Goal: Task Accomplishment & Management: Manage account settings

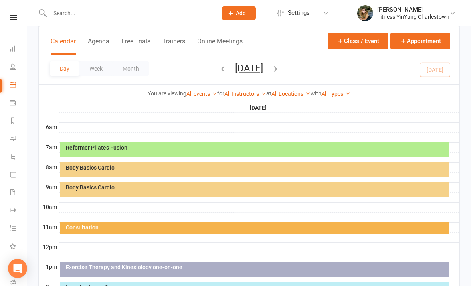
click at [147, 190] on div "Body Basics Cardio" at bounding box center [254, 189] width 388 height 15
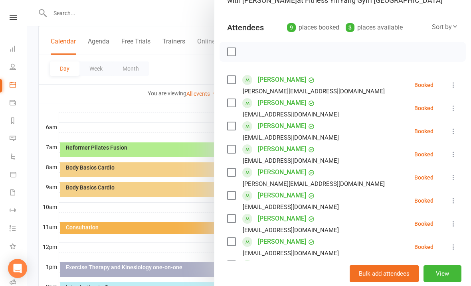
scroll to position [75, 0]
click at [235, 74] on div "[PERSON_NAME] [PERSON_NAME][EMAIL_ADDRESS][DOMAIN_NAME]" at bounding box center [307, 84] width 161 height 23
click at [234, 81] on label at bounding box center [231, 79] width 8 height 8
click at [235, 124] on label at bounding box center [231, 126] width 8 height 8
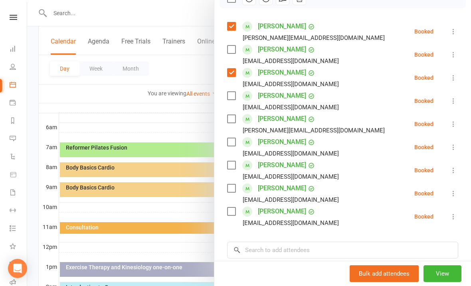
scroll to position [129, 0]
click at [235, 212] on label at bounding box center [231, 211] width 8 height 8
click at [233, 186] on label at bounding box center [231, 188] width 8 height 8
click at [233, 163] on label at bounding box center [231, 165] width 8 height 8
click at [232, 139] on label at bounding box center [231, 142] width 8 height 8
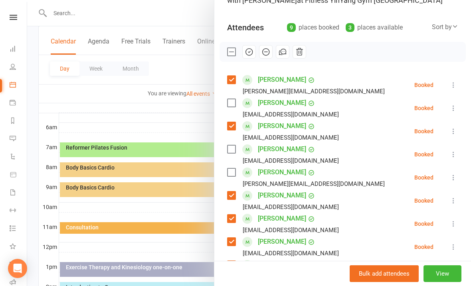
scroll to position [77, 0]
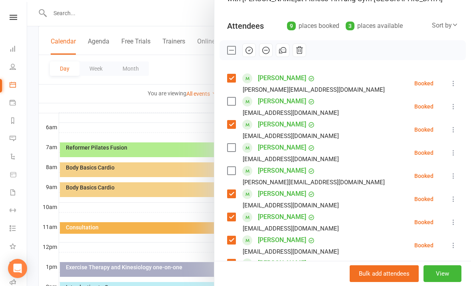
click at [250, 54] on icon "button" at bounding box center [249, 50] width 7 height 7
click at [235, 171] on label at bounding box center [231, 171] width 8 height 8
click at [248, 49] on icon "button" at bounding box center [249, 50] width 9 height 9
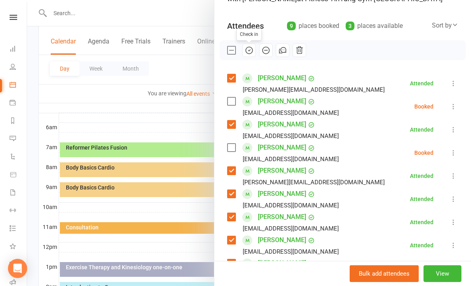
click at [231, 105] on label at bounding box center [231, 101] width 8 height 8
click at [254, 50] on button "button" at bounding box center [249, 50] width 14 height 14
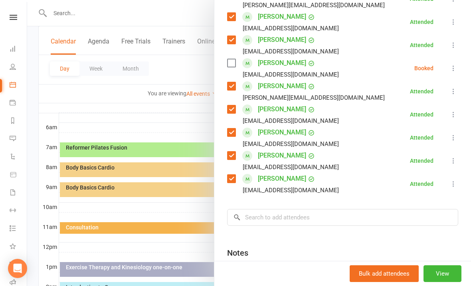
scroll to position [165, 0]
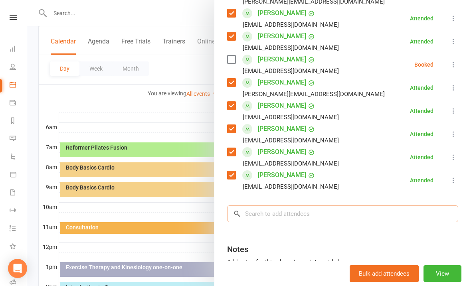
click at [262, 210] on input "search" at bounding box center [342, 213] width 231 height 17
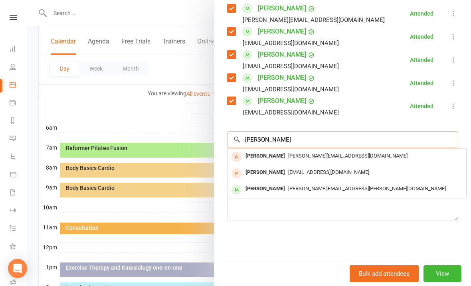
scroll to position [239, 0]
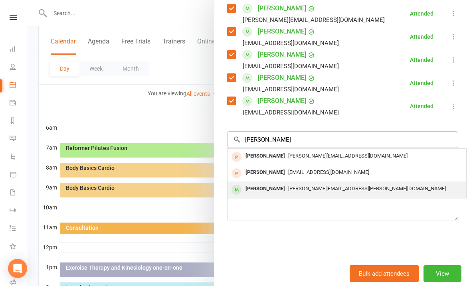
type input "[PERSON_NAME]"
click at [345, 187] on span "[PERSON_NAME][EMAIL_ADDRESS][PERSON_NAME][DOMAIN_NAME]" at bounding box center [367, 188] width 158 height 6
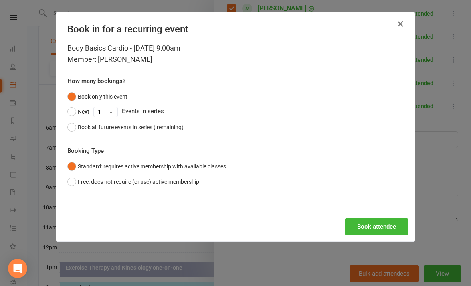
scroll to position [159, 0]
click at [379, 222] on button "Book attendee" at bounding box center [376, 226] width 63 height 17
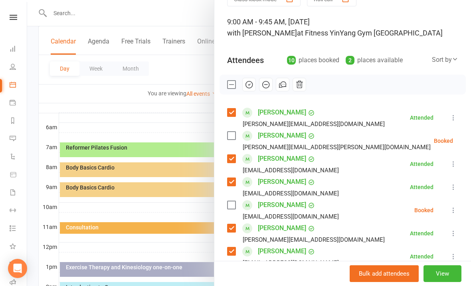
scroll to position [45, 0]
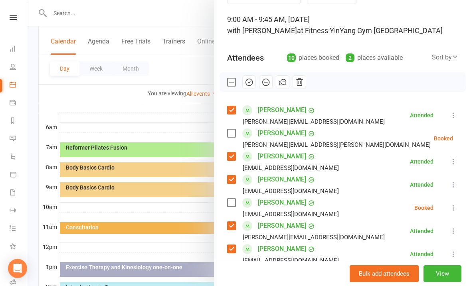
click at [458, 130] on div "Class kiosk mode Roll call 9:00 AM - 9:45 AM, [DATE] with [PERSON_NAME] at Fitn…" at bounding box center [342, 233] width 256 height 489
click at [469, 135] on icon at bounding box center [473, 138] width 8 height 8
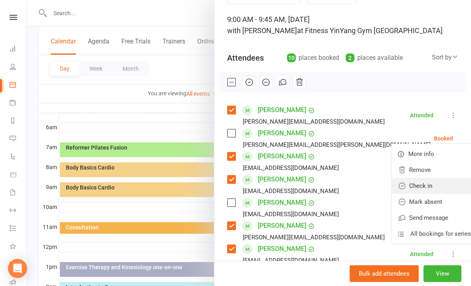
click at [405, 185] on link "Check in" at bounding box center [434, 186] width 86 height 16
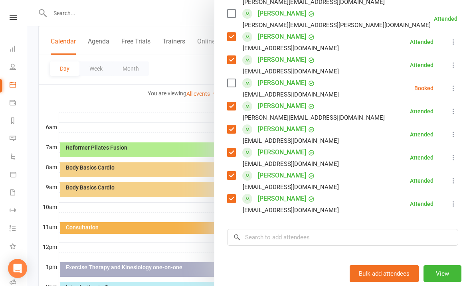
scroll to position [166, 0]
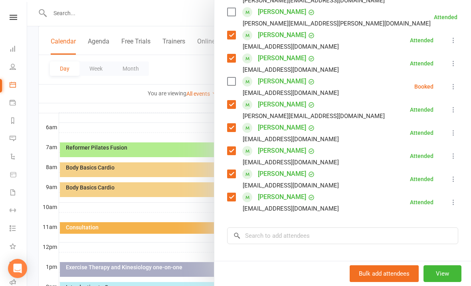
click at [456, 85] on icon at bounding box center [453, 87] width 8 height 8
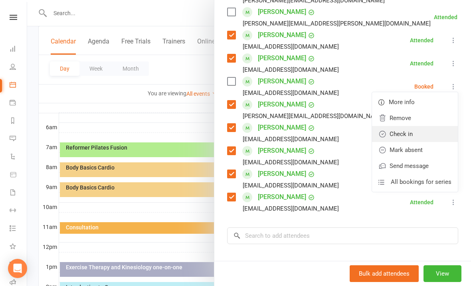
click at [413, 134] on link "Check in" at bounding box center [415, 134] width 86 height 16
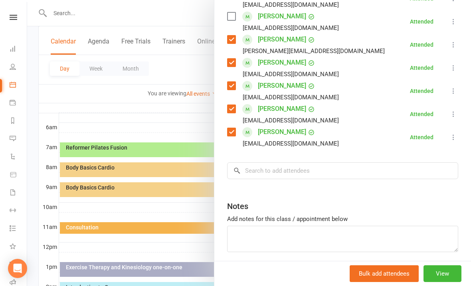
scroll to position [237, 0]
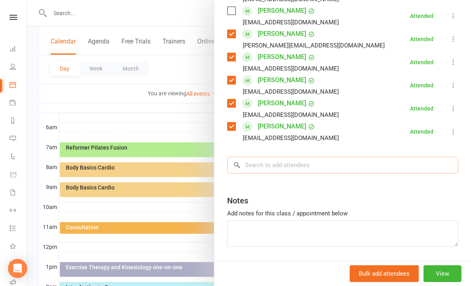
click at [255, 165] on input "search" at bounding box center [342, 165] width 231 height 17
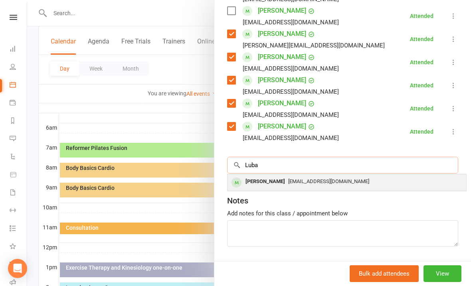
type input "Luba"
click at [325, 180] on span "[EMAIL_ADDRESS][DOMAIN_NAME]" at bounding box center [328, 181] width 81 height 6
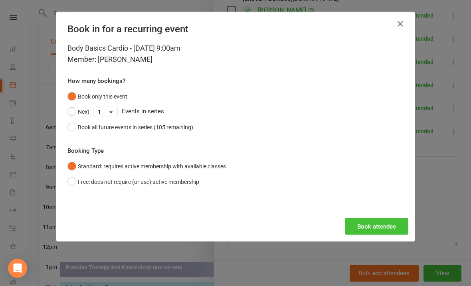
click at [377, 224] on button "Book attendee" at bounding box center [376, 226] width 63 height 17
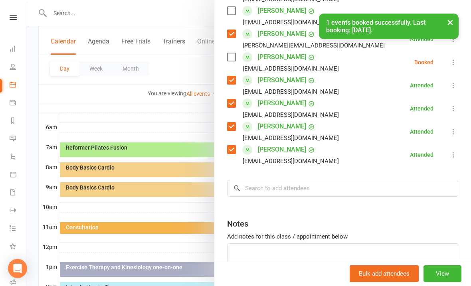
click at [456, 58] on button at bounding box center [453, 62] width 10 height 10
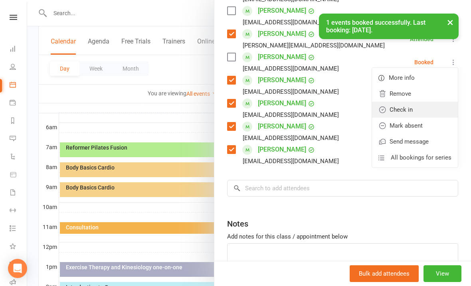
click at [408, 112] on link "Check in" at bounding box center [415, 110] width 86 height 16
